Goal: Transaction & Acquisition: Purchase product/service

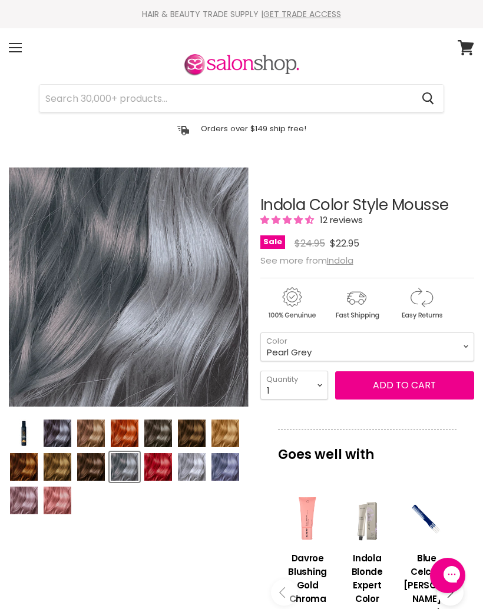
click at [438, 455] on p "Goes well with" at bounding box center [367, 448] width 178 height 39
click at [22, 43] on div "Menu" at bounding box center [15, 47] width 25 height 27
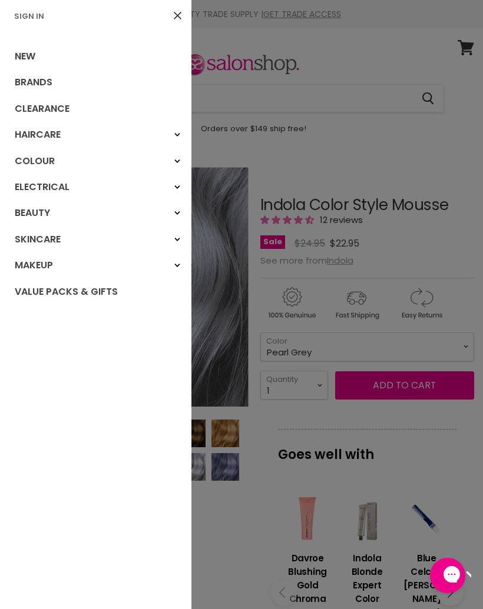
click at [45, 159] on link "Colour" at bounding box center [95, 161] width 191 height 26
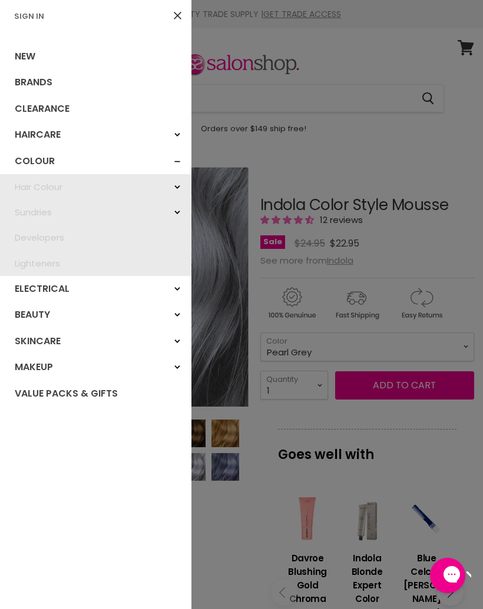
click at [60, 185] on link "Hair Colour" at bounding box center [95, 186] width 191 height 25
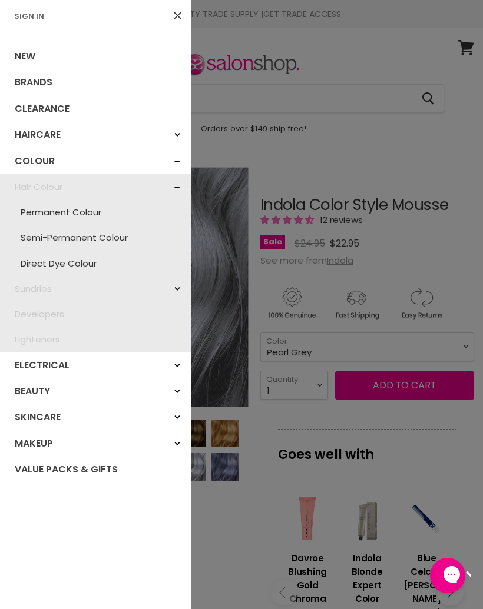
click at [91, 211] on link "Permanent Colour" at bounding box center [95, 211] width 179 height 25
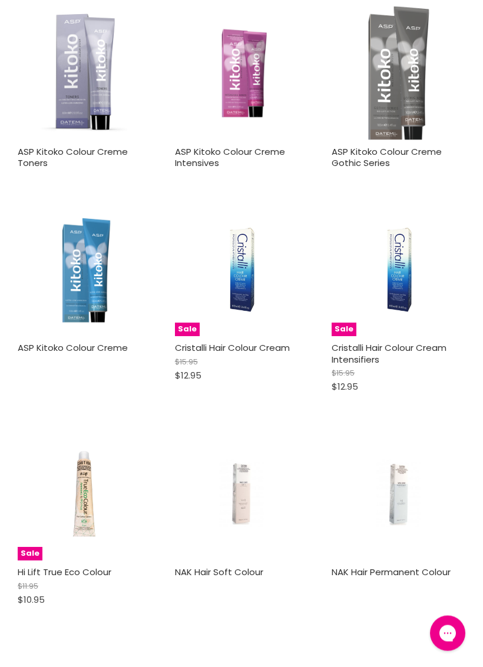
scroll to position [1901, 0]
click at [241, 479] on img "Main content" at bounding box center [241, 494] width 89 height 134
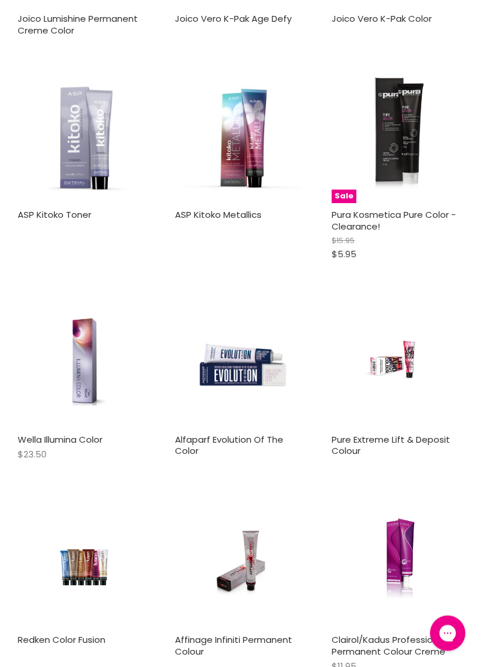
scroll to position [2863, 0]
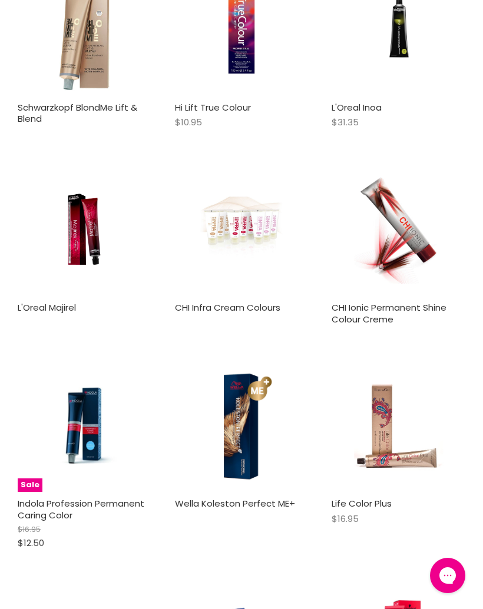
scroll to position [4018, 0]
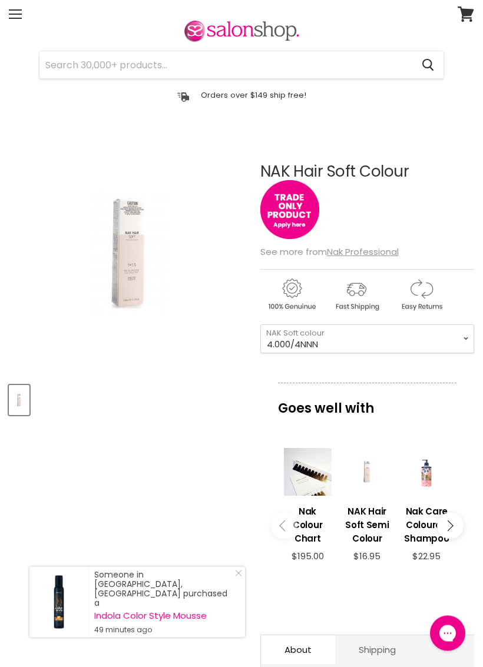
scroll to position [39, 0]
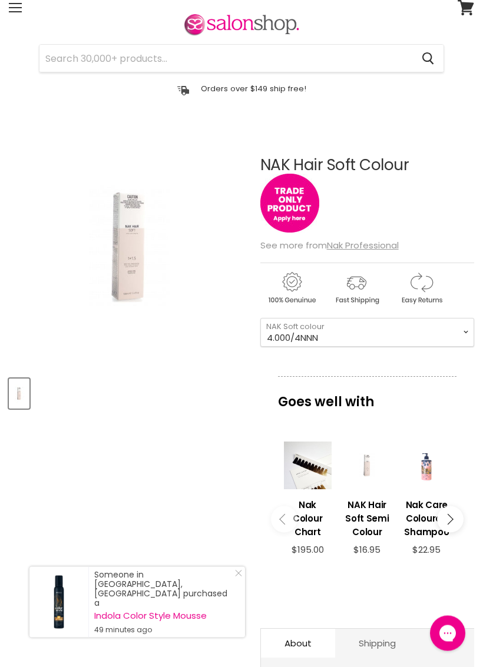
click at [454, 521] on button "Main content" at bounding box center [450, 519] width 26 height 26
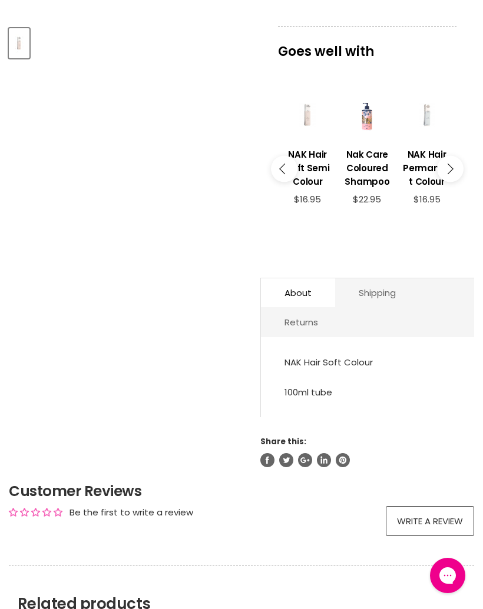
scroll to position [376, 0]
